Goal: Navigation & Orientation: Find specific page/section

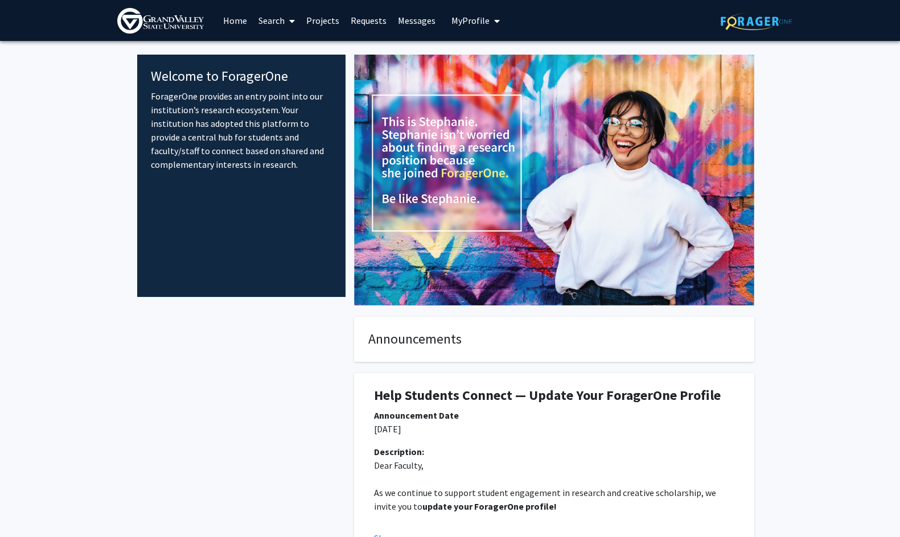
click at [468, 19] on span "My Profile" at bounding box center [470, 20] width 38 height 11
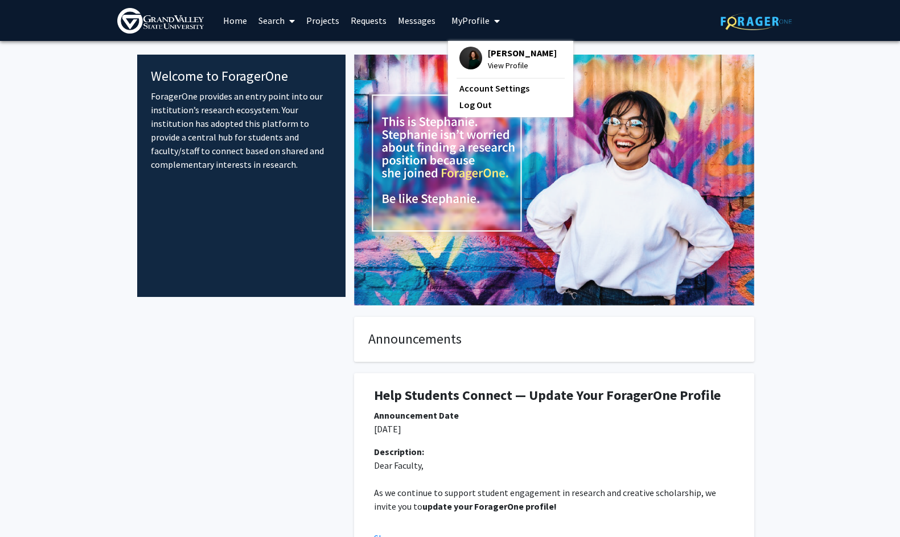
click at [499, 55] on span "[PERSON_NAME]" at bounding box center [522, 53] width 69 height 13
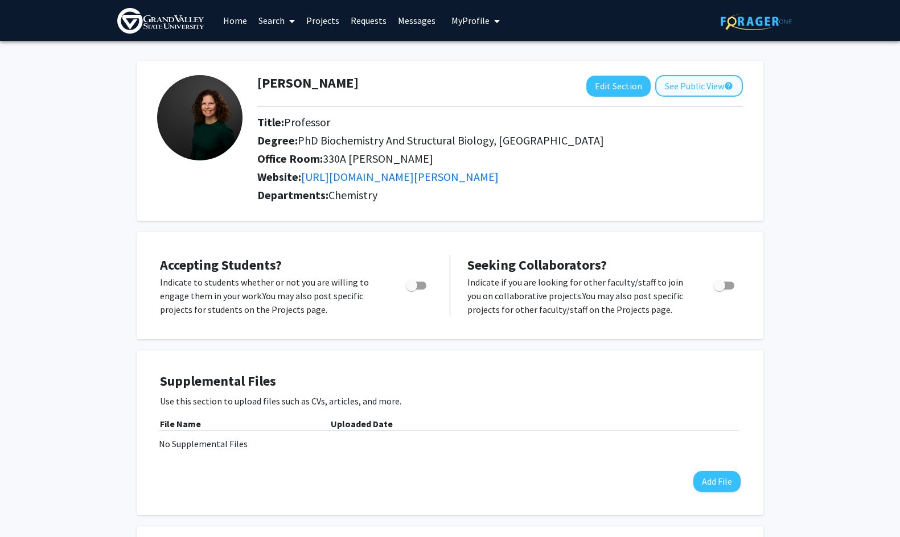
click at [689, 84] on button "See Public View help" at bounding box center [699, 86] width 88 height 22
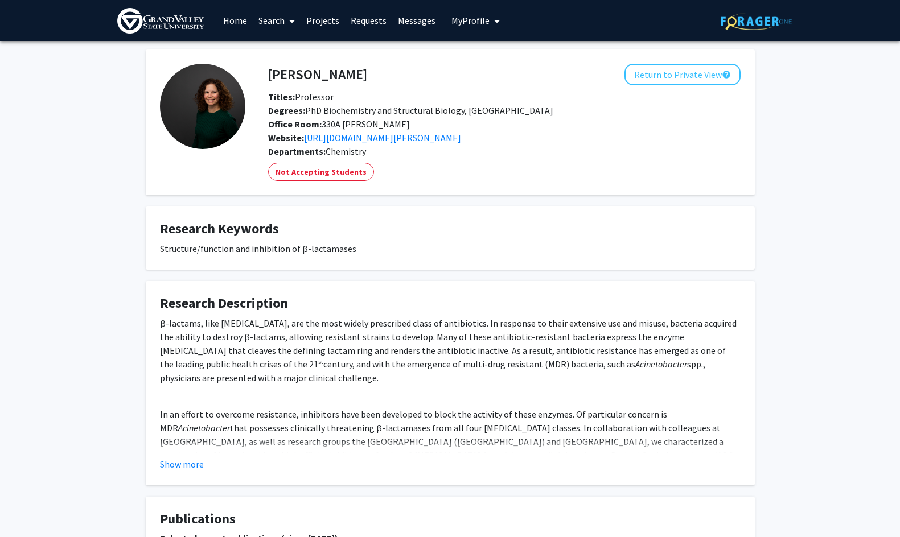
click at [279, 20] on link "Search" at bounding box center [277, 21] width 48 height 40
click at [297, 48] on span "Faculty/Staff" at bounding box center [295, 52] width 84 height 23
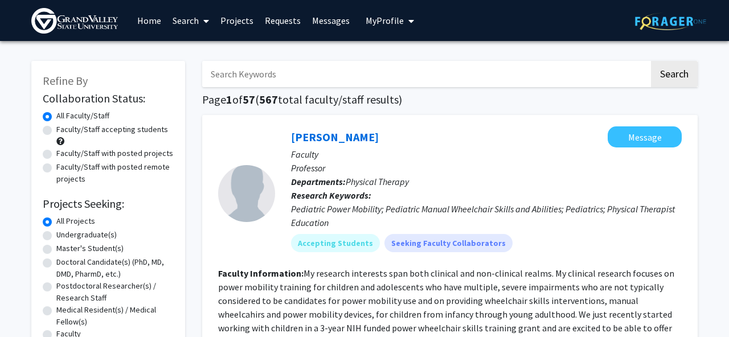
click at [151, 22] on link "Home" at bounding box center [148, 21] width 35 height 40
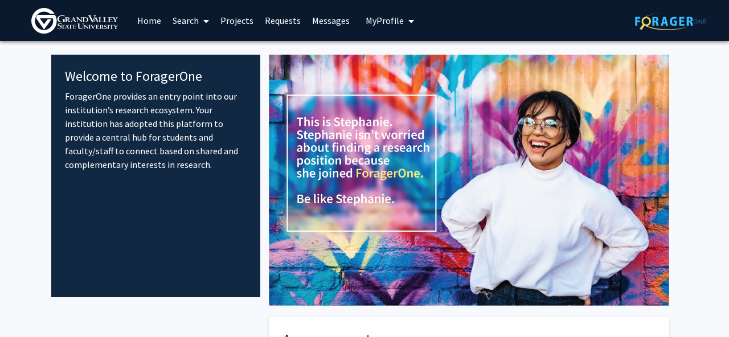
click at [194, 23] on link "Search" at bounding box center [191, 21] width 48 height 40
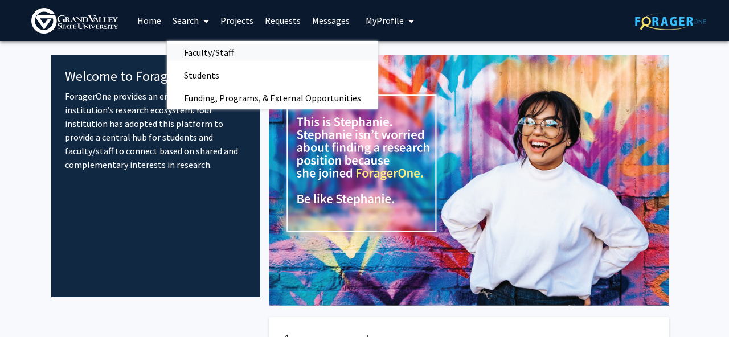
click at [223, 52] on span "Faculty/Staff" at bounding box center [209, 52] width 84 height 23
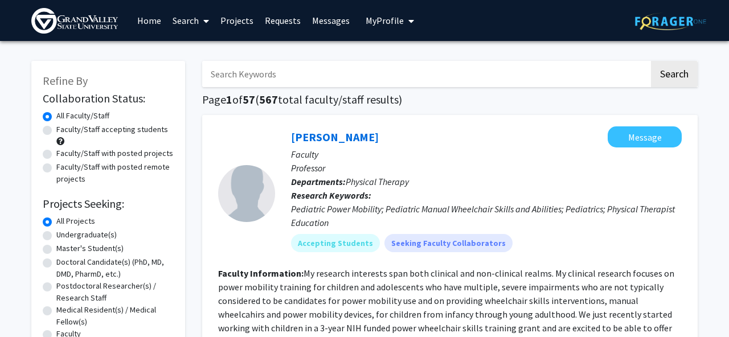
click at [381, 19] on span "My Profile" at bounding box center [384, 20] width 38 height 11
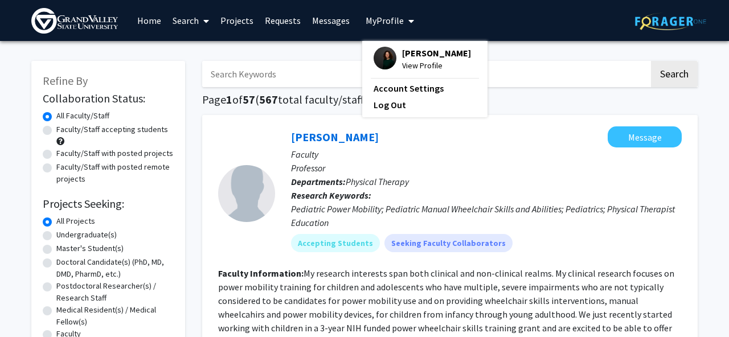
click at [411, 58] on span "[PERSON_NAME]" at bounding box center [436, 53] width 69 height 13
